Goal: Navigation & Orientation: Go to known website

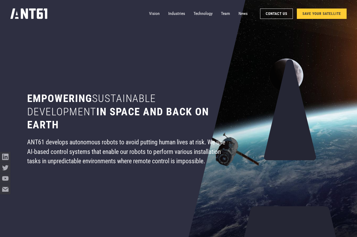
click at [34, 17] on icon "home" at bounding box center [29, 13] width 37 height 10
